Goal: Register for event/course

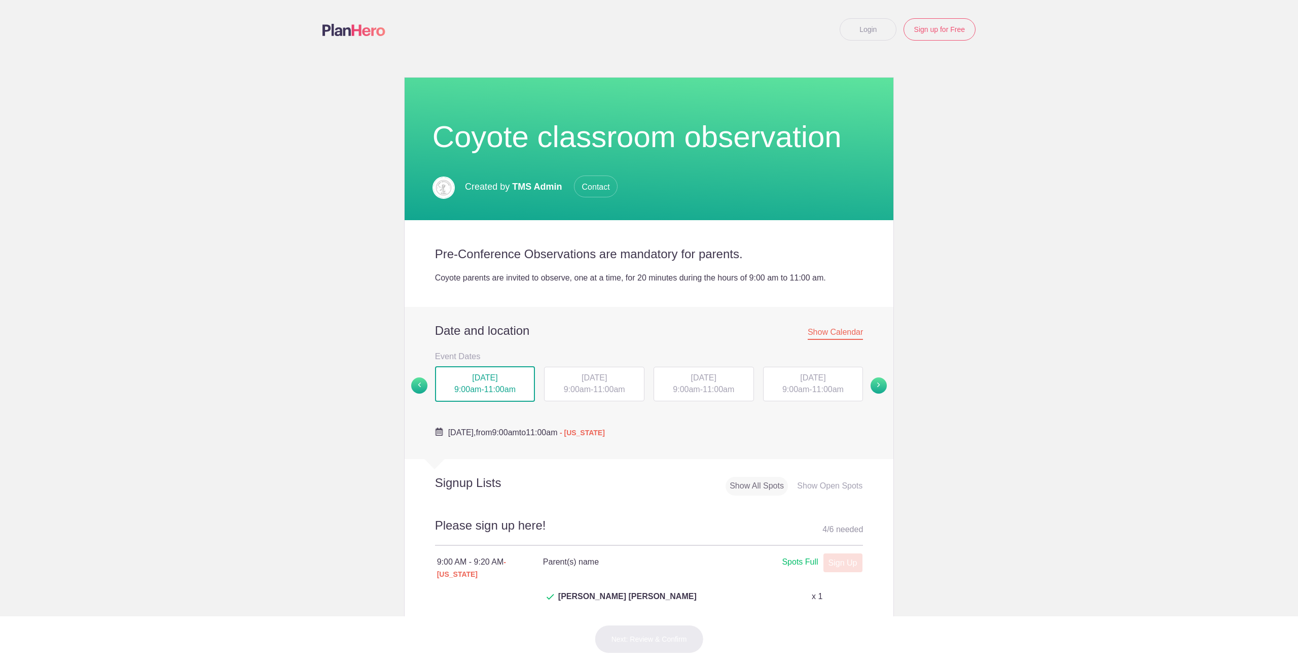
scroll to position [203, 0]
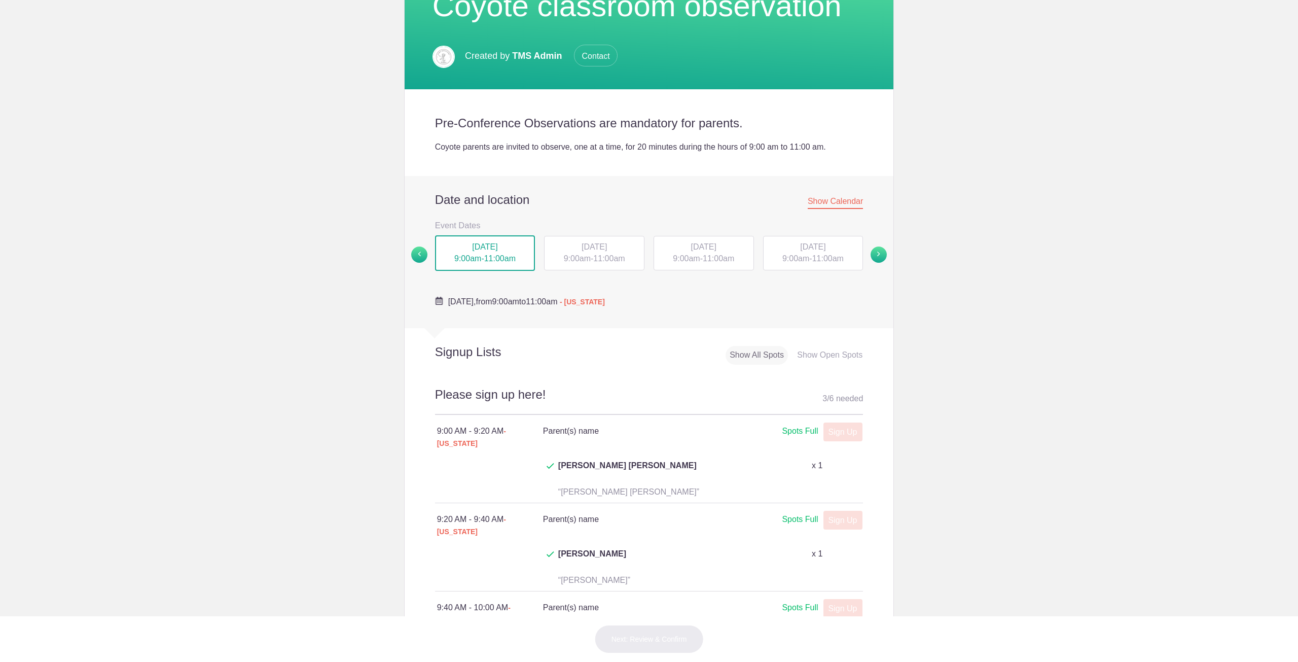
scroll to position [355, 0]
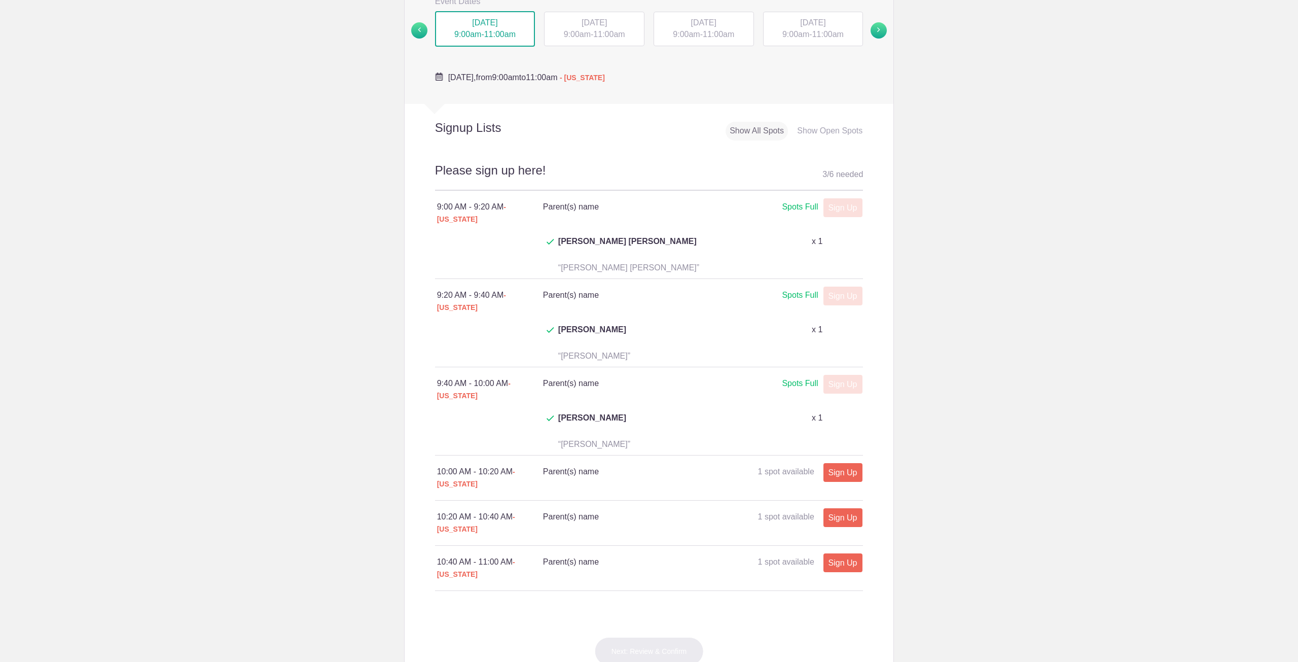
click at [596, 30] on span "11:00am" at bounding box center [608, 34] width 31 height 9
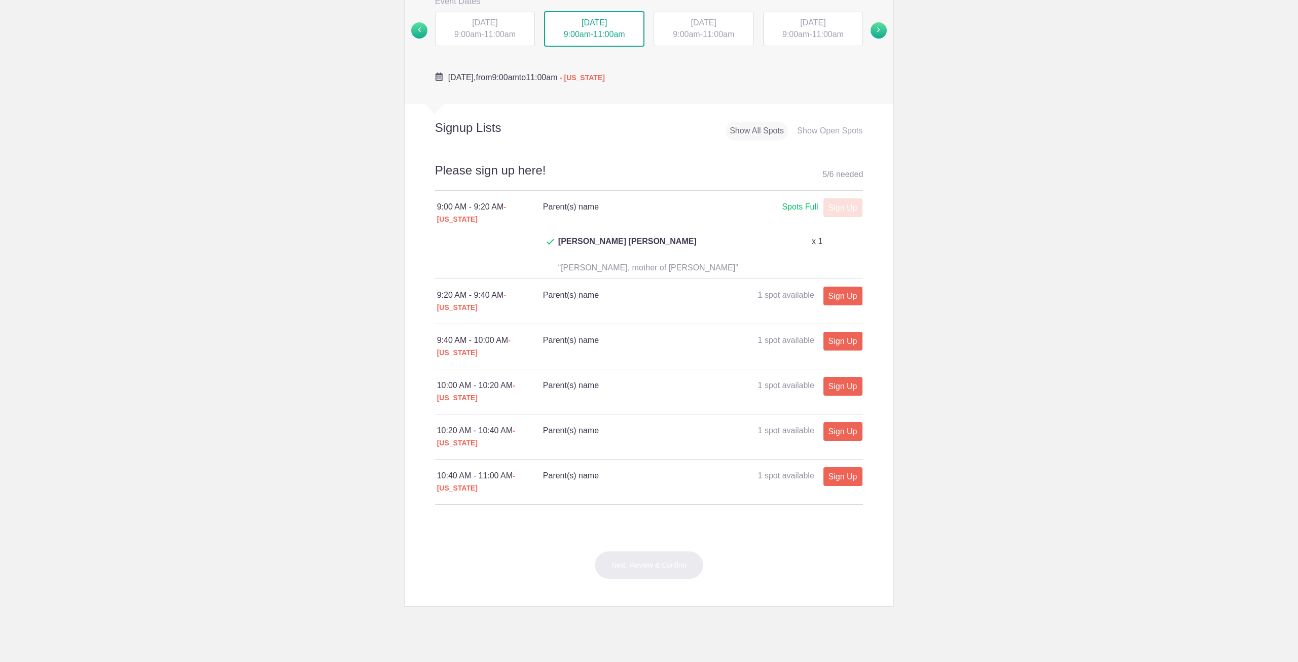
click at [480, 22] on span "[DATE]" at bounding box center [484, 22] width 25 height 9
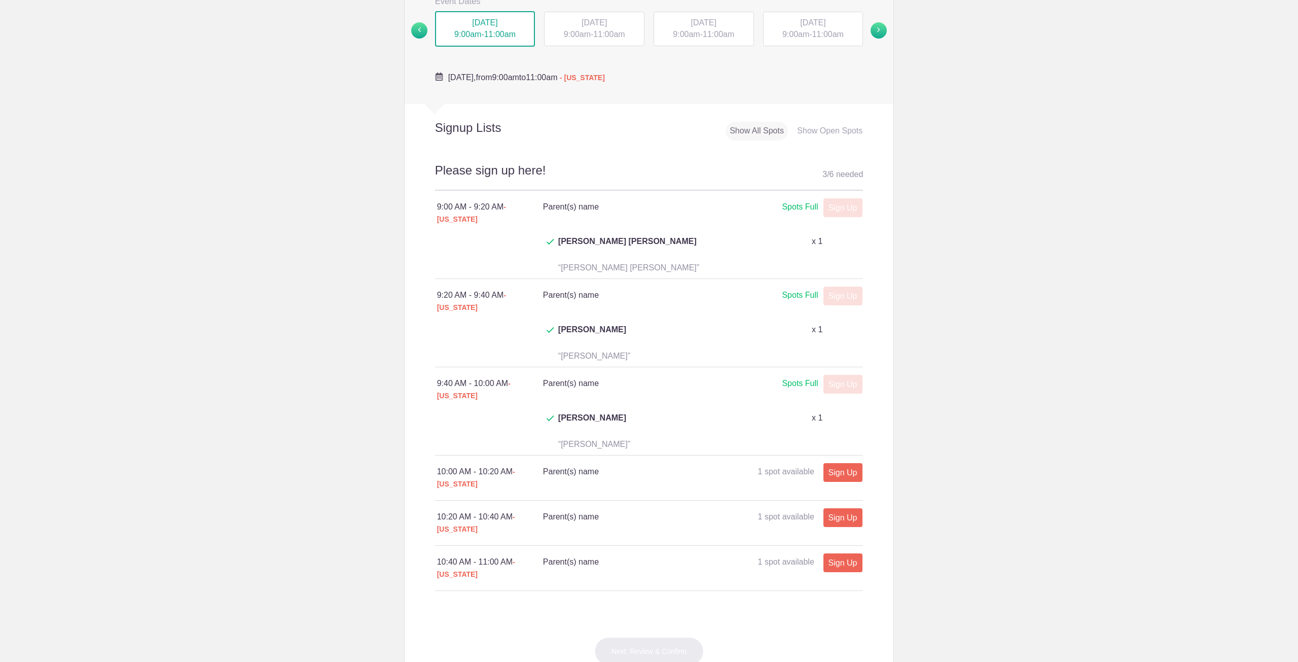
click at [595, 29] on div "TUE, Sep 23, 2025 9:00am - 11:00am" at bounding box center [594, 29] width 100 height 34
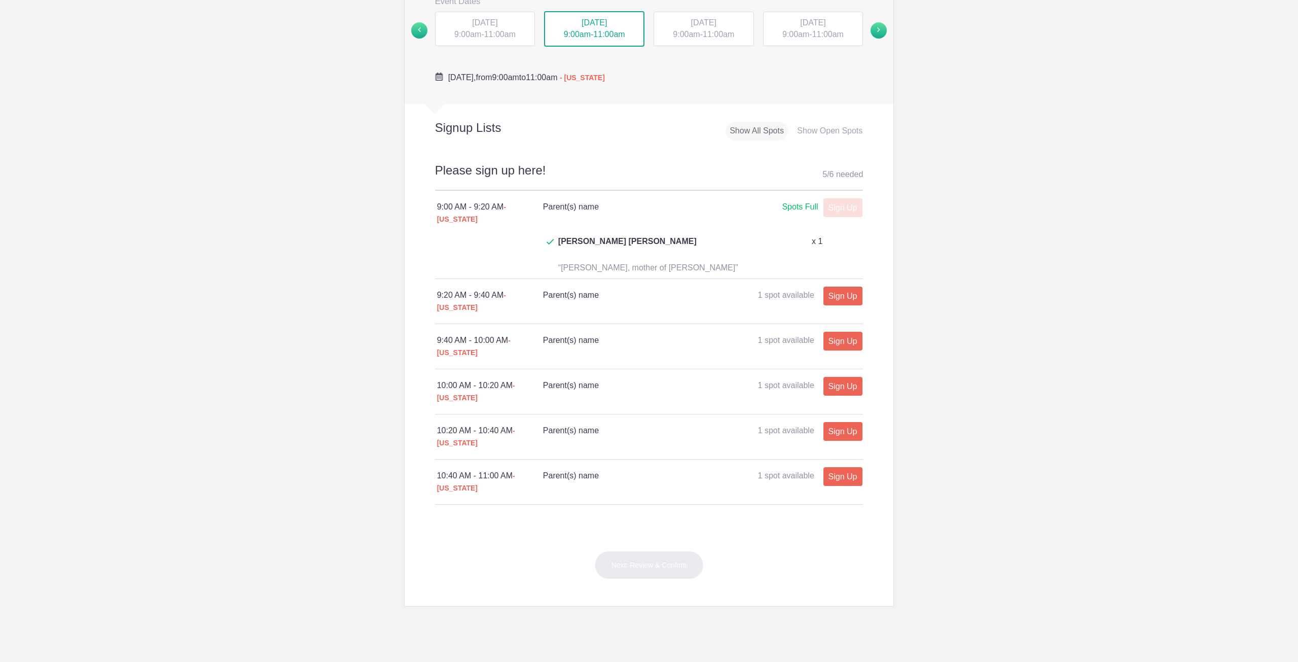
click at [696, 23] on span "[DATE]" at bounding box center [703, 22] width 25 height 9
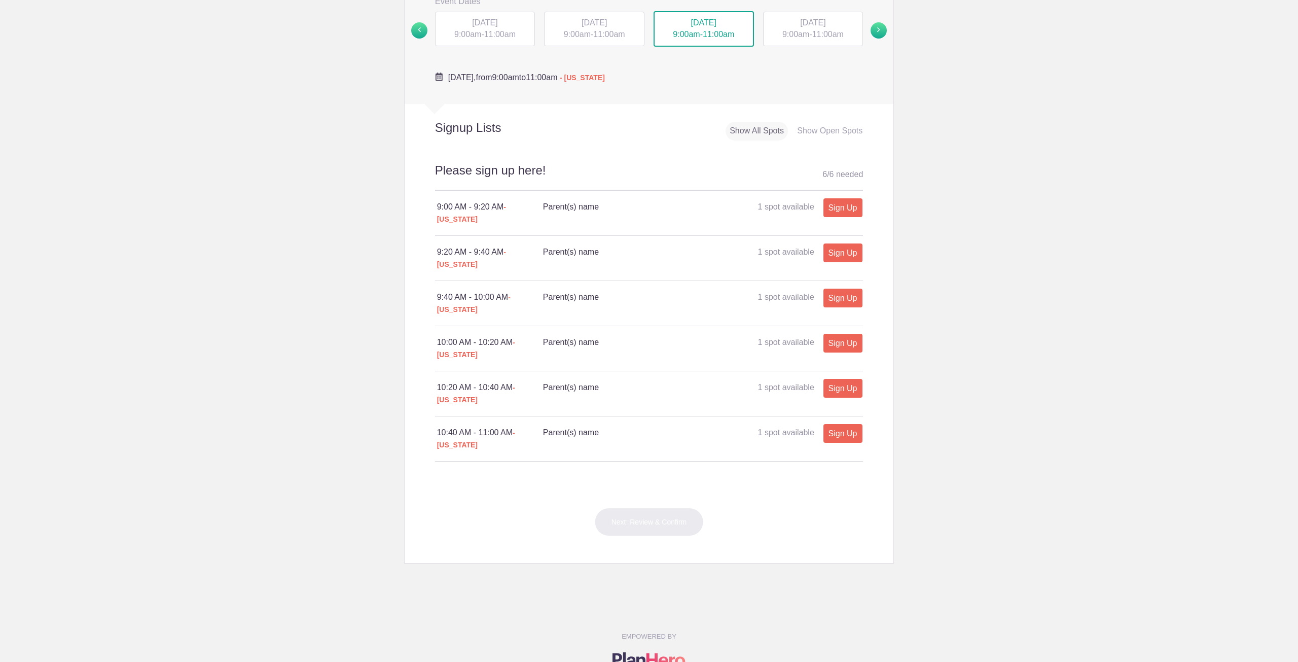
click at [810, 33] on div "THU, Sep 25, 2025 9:00am - 11:00am" at bounding box center [813, 29] width 100 height 34
click at [530, 24] on div "MON, Sep 22, 2025 9:00am - 11:00am" at bounding box center [485, 29] width 100 height 34
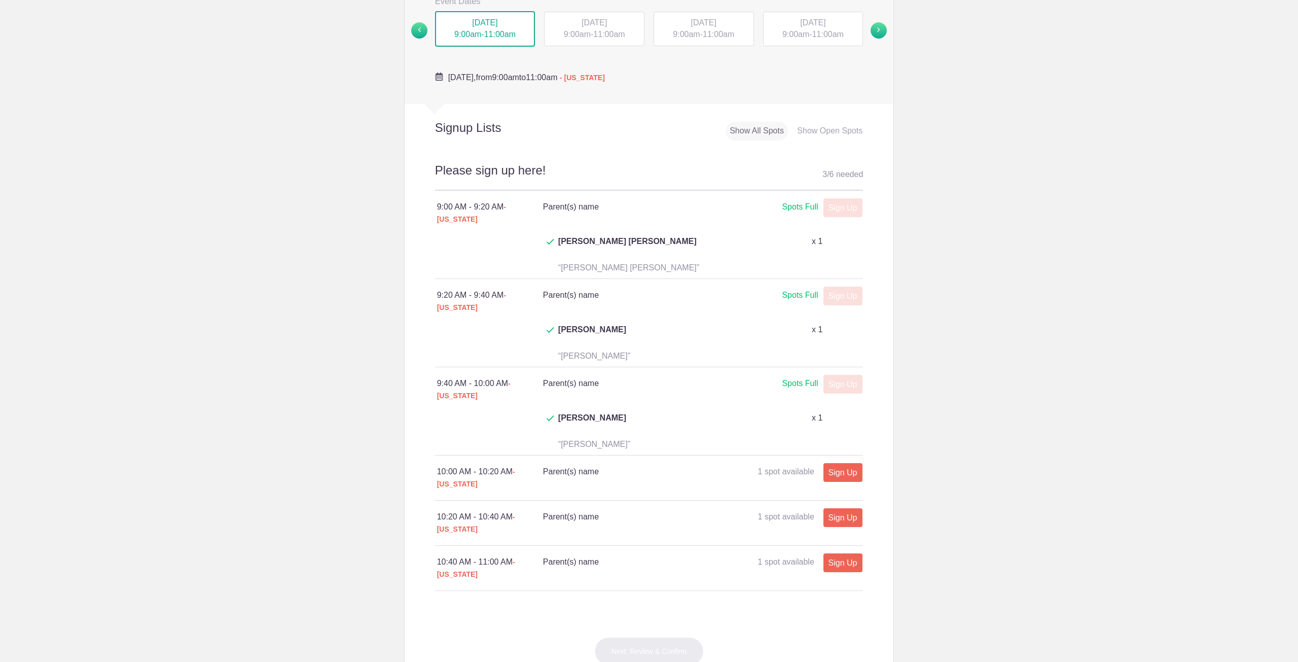
click at [582, 36] on span "9:00am" at bounding box center [577, 34] width 27 height 9
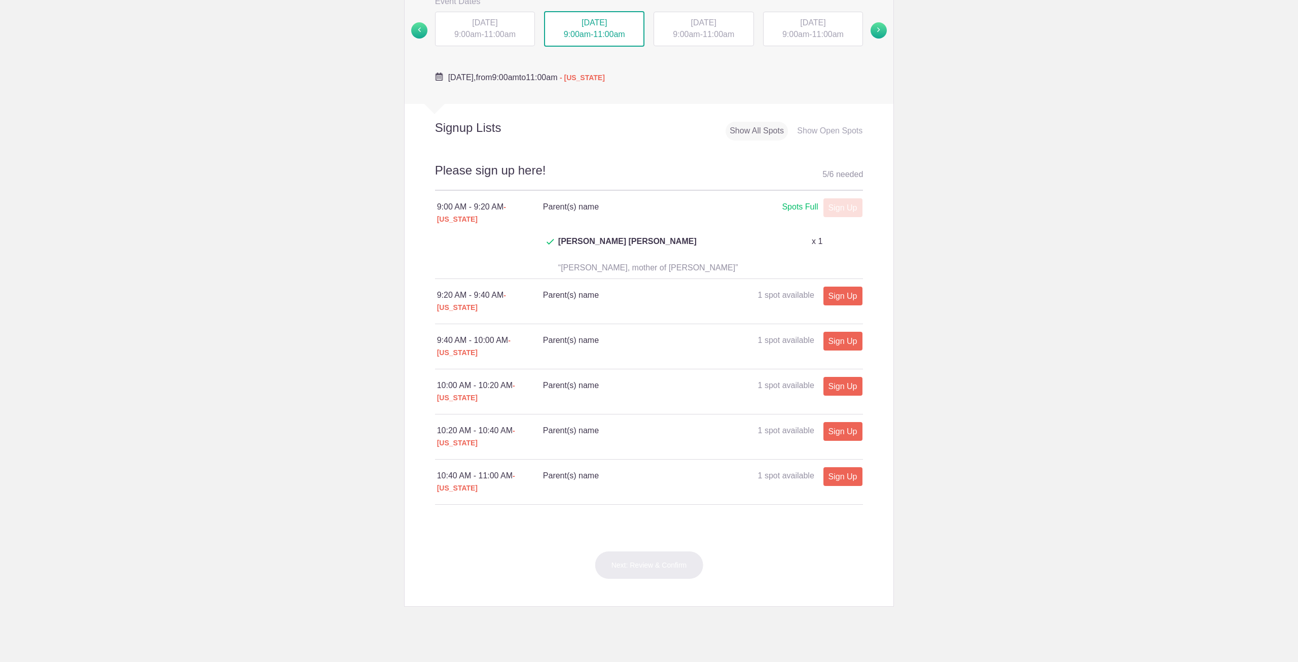
click at [498, 23] on span "[DATE]" at bounding box center [484, 22] width 25 height 9
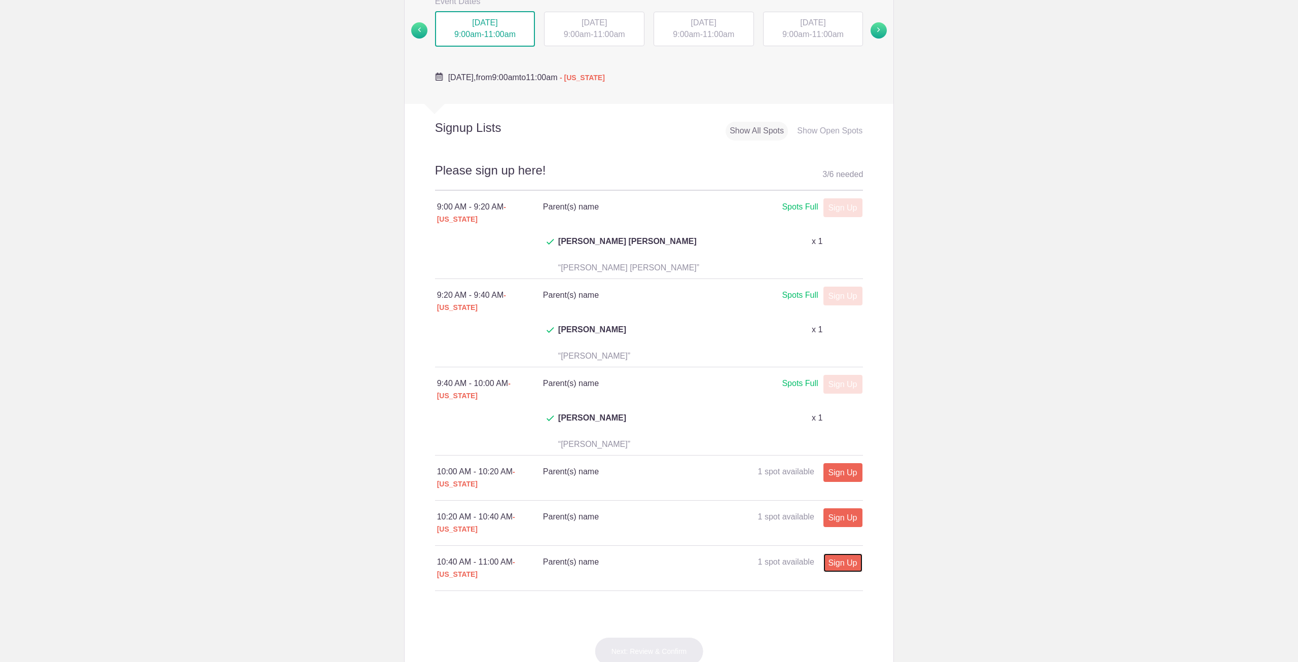
click at [836, 553] on link "Sign Up" at bounding box center [843, 562] width 39 height 19
type input "1"
click at [674, 615] on input "text" at bounding box center [753, 626] width 186 height 22
type input "L"
type input "[PERSON_NAME]"
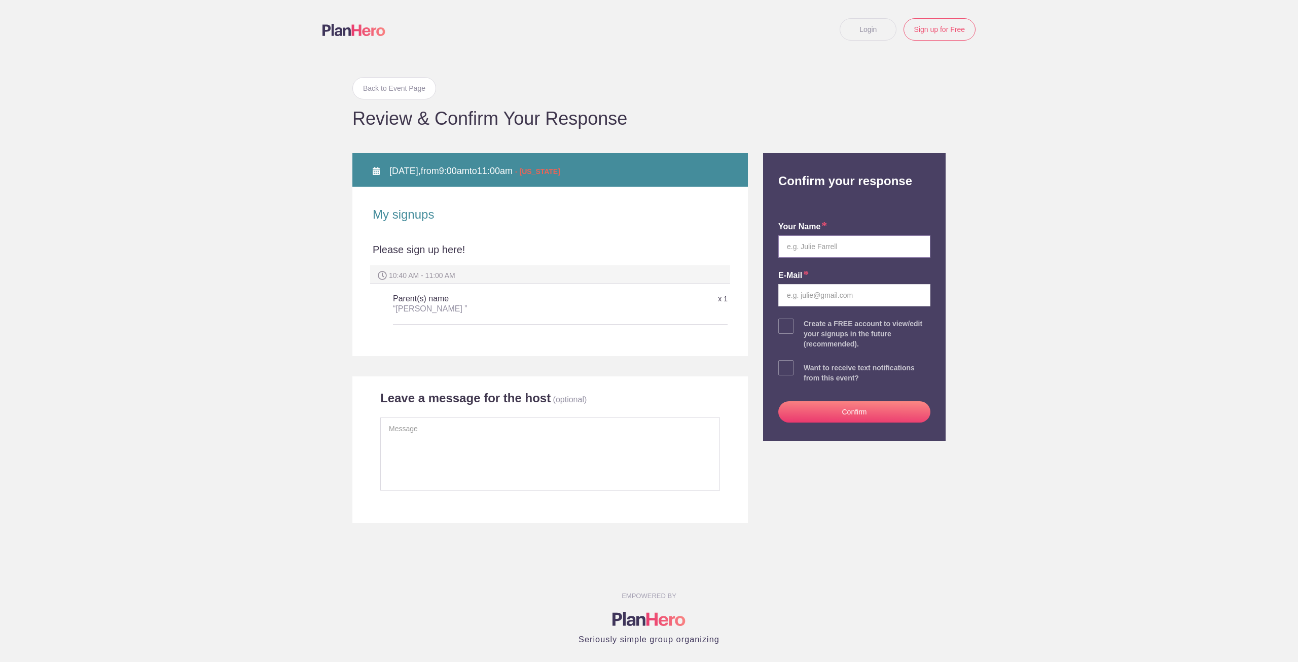
click at [850, 246] on input "text" at bounding box center [855, 246] width 152 height 22
type input "[PERSON_NAME]"
click at [837, 291] on input "email" at bounding box center [855, 295] width 152 height 22
type input "sclaholland@gmail.com"
click at [836, 415] on button "Confirm" at bounding box center [855, 411] width 152 height 21
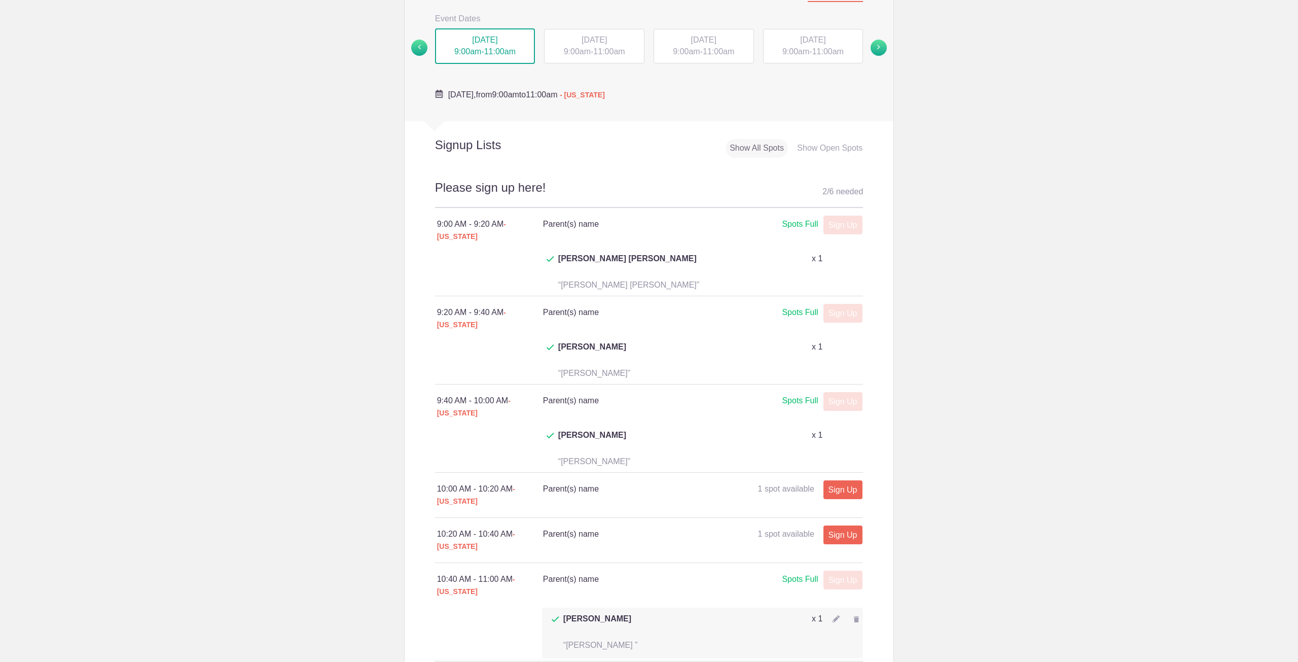
scroll to position [355, 0]
